Goal: Task Accomplishment & Management: Manage account settings

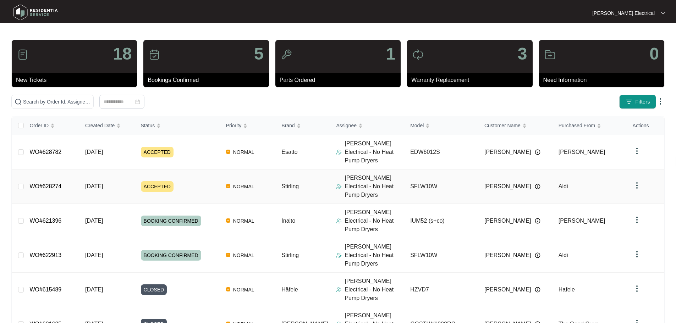
click at [156, 181] on span "ACCEPTED" at bounding box center [157, 186] width 33 height 11
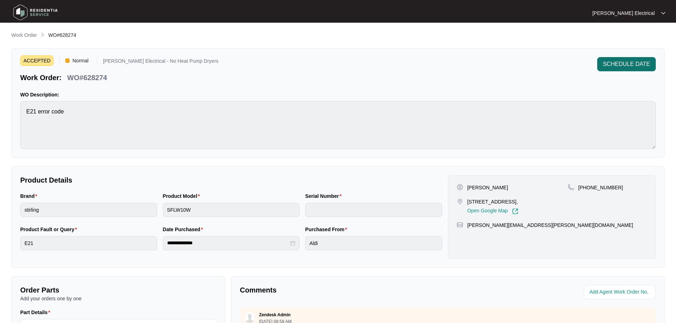
click at [627, 62] on span "SCHEDULE DATE" at bounding box center [626, 64] width 47 height 9
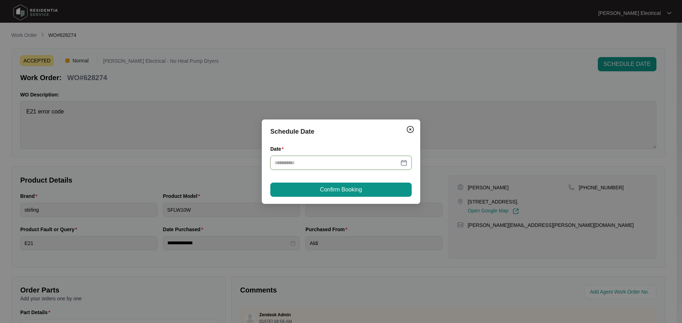
click at [326, 163] on input "Date" at bounding box center [336, 163] width 124 height 8
click at [402, 164] on div at bounding box center [340, 163] width 133 height 8
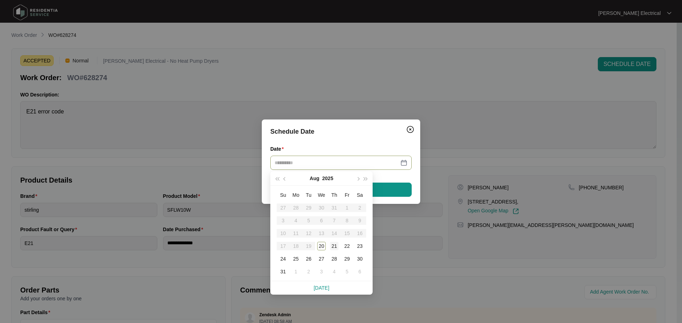
type input "**********"
click at [335, 247] on div "21" at bounding box center [334, 246] width 9 height 9
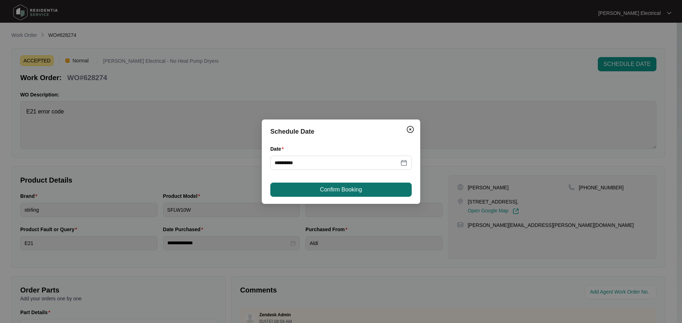
click at [337, 191] on span "Confirm Booking" at bounding box center [341, 190] width 42 height 9
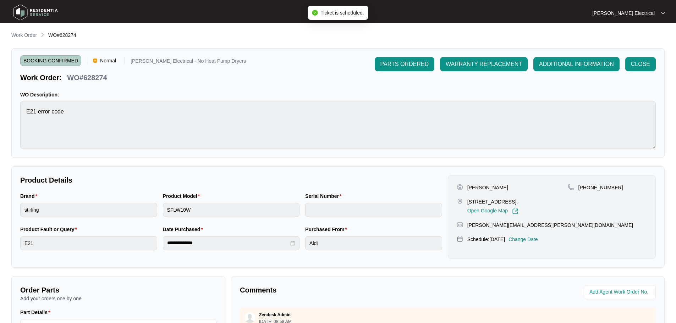
click at [37, 9] on img at bounding box center [36, 12] width 50 height 21
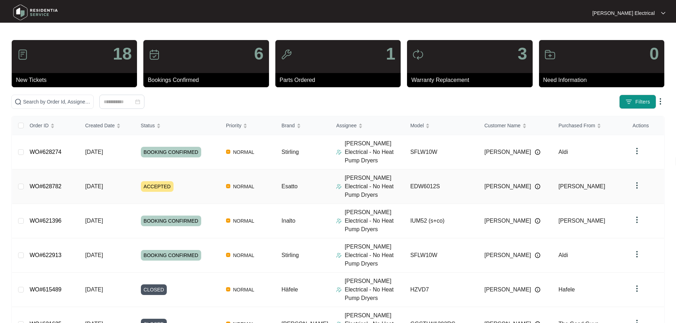
click at [58, 184] on link "WO#628782" at bounding box center [45, 187] width 32 height 6
